Goal: Information Seeking & Learning: Understand process/instructions

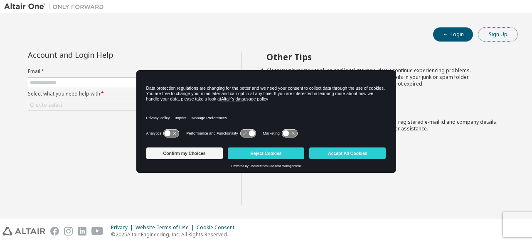
click at [506, 37] on button "Sign Up" at bounding box center [498, 34] width 40 height 14
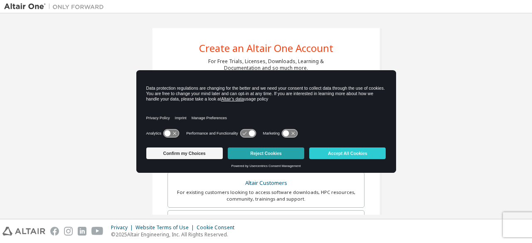
click at [263, 152] on button "Reject Cookies" at bounding box center [266, 154] width 77 height 12
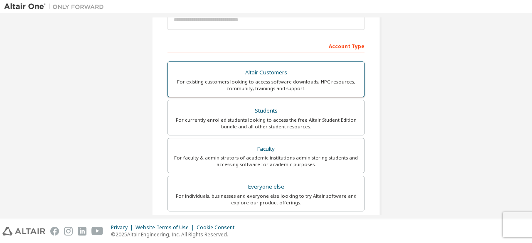
scroll to position [32, 0]
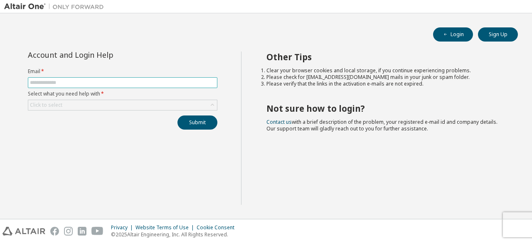
click at [122, 84] on input "text" at bounding box center [122, 82] width 185 height 7
type input "**********"
click at [119, 101] on div "Click to select" at bounding box center [122, 105] width 189 height 10
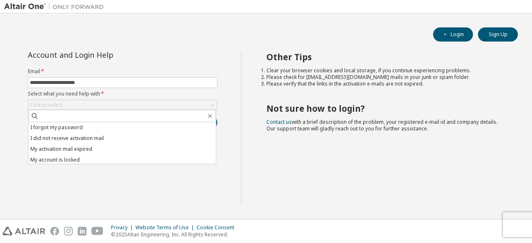
click at [333, 69] on li "Clear your browser cookies and local storage, if you continue experiencing prob…" at bounding box center [385, 70] width 237 height 7
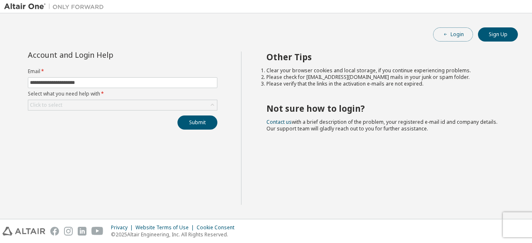
click at [452, 36] on button "Login" at bounding box center [453, 34] width 40 height 14
